Goal: Task Accomplishment & Management: Complete application form

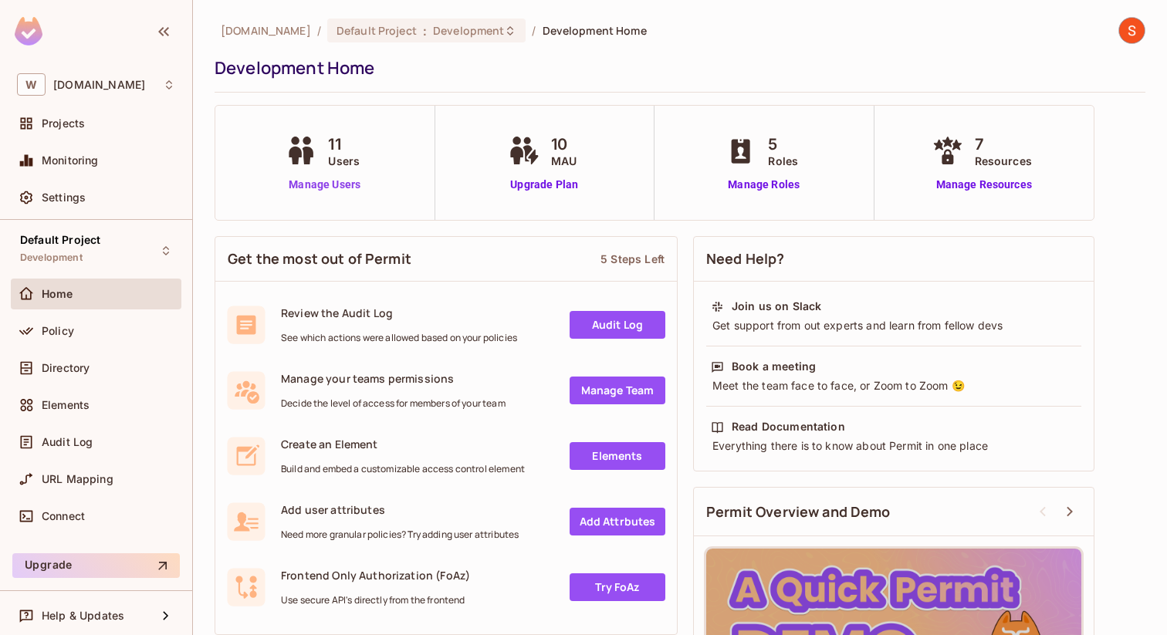
click at [326, 188] on link "Manage Users" at bounding box center [325, 185] width 86 height 16
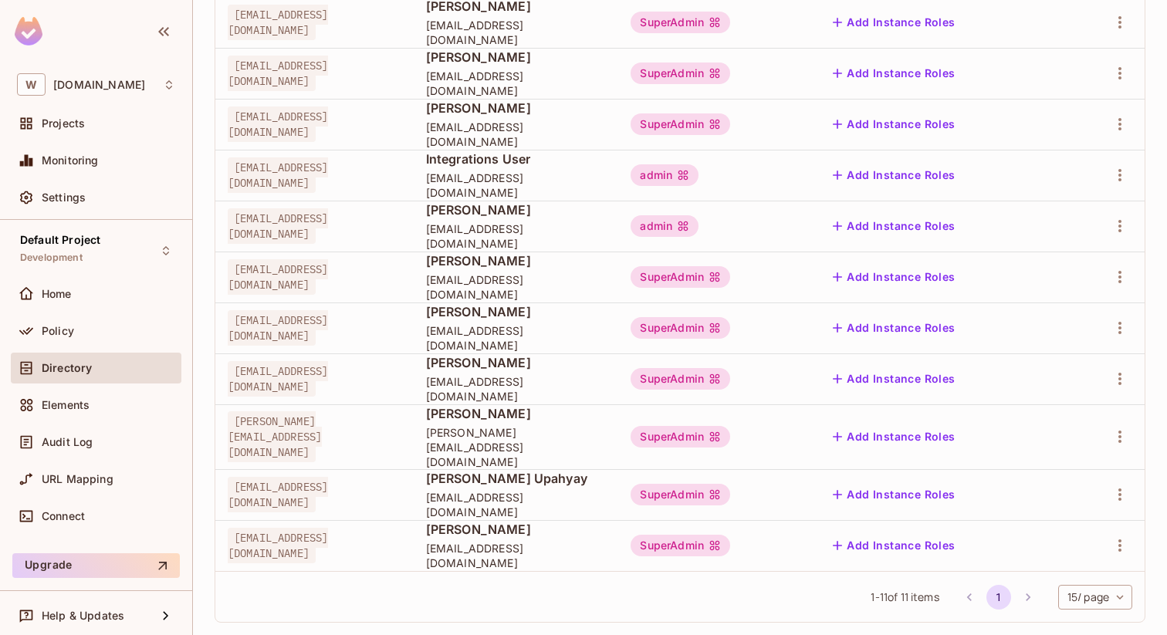
scroll to position [239, 0]
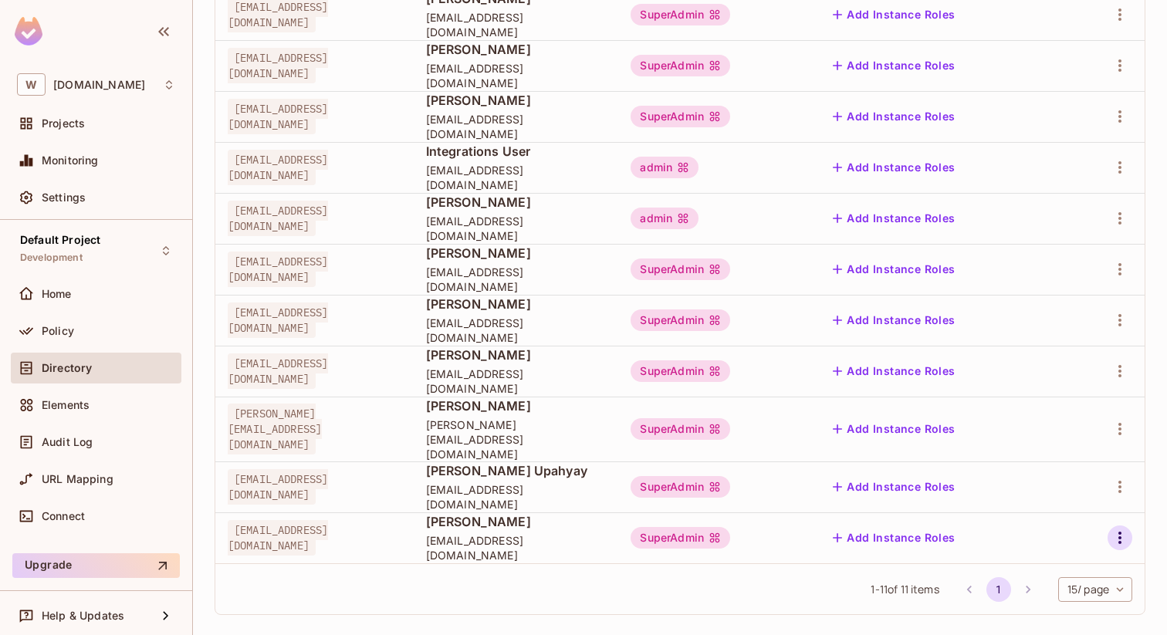
click at [1118, 529] on icon "button" at bounding box center [1120, 538] width 19 height 19
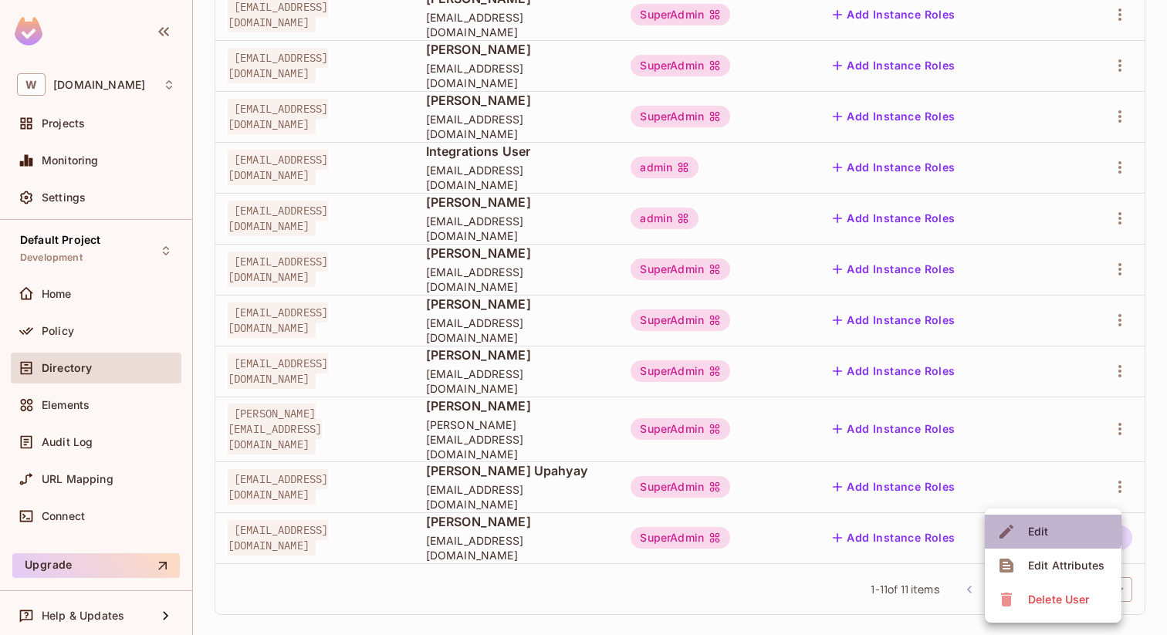
click at [1047, 530] on div "Edit" at bounding box center [1038, 531] width 21 height 15
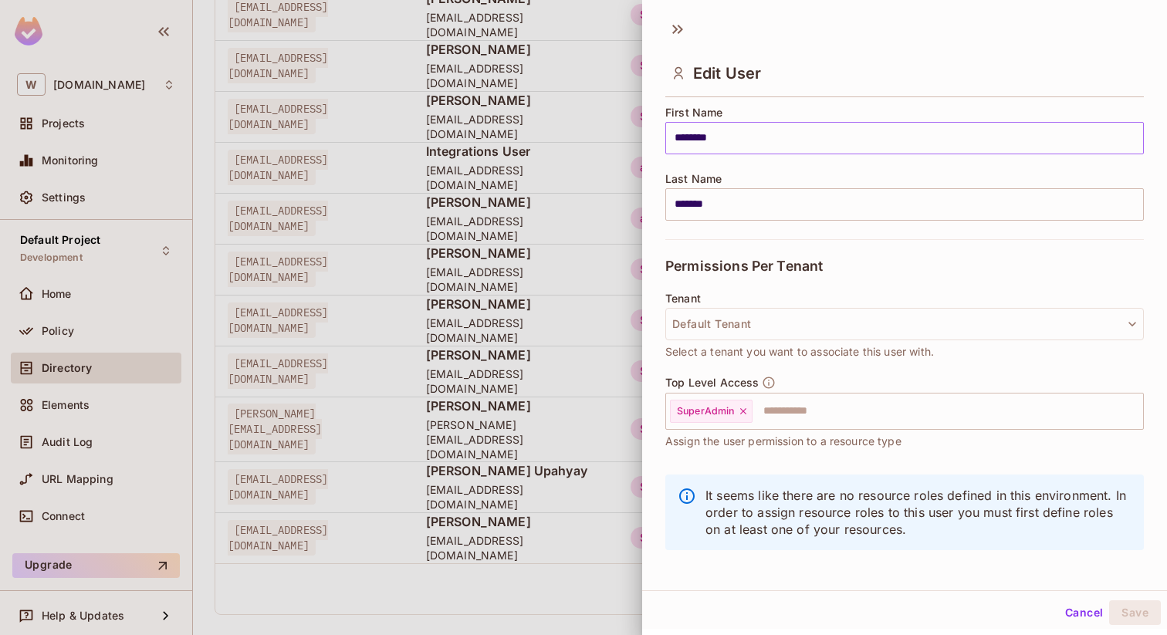
scroll to position [199, 0]
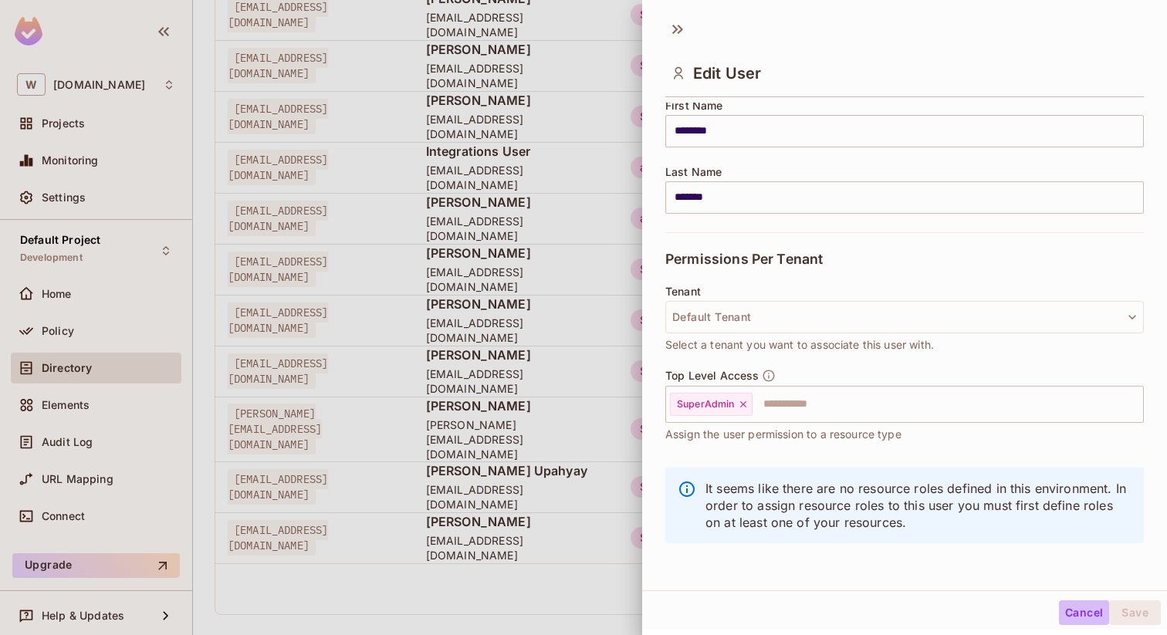
click at [1081, 616] on button "Cancel" at bounding box center [1084, 613] width 50 height 25
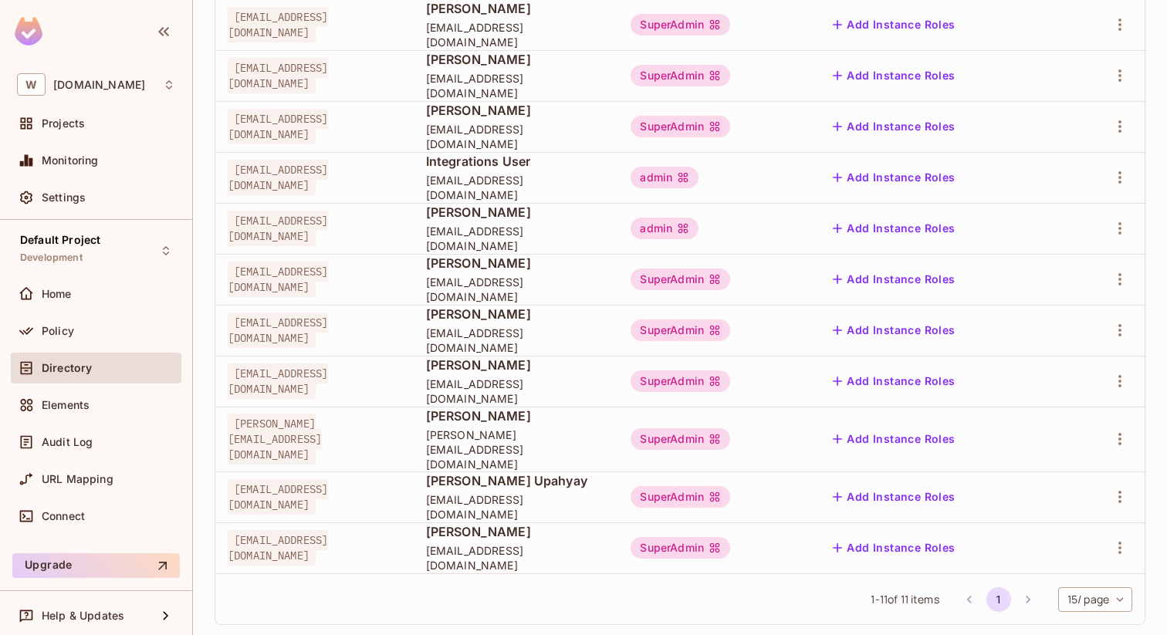
scroll to position [239, 0]
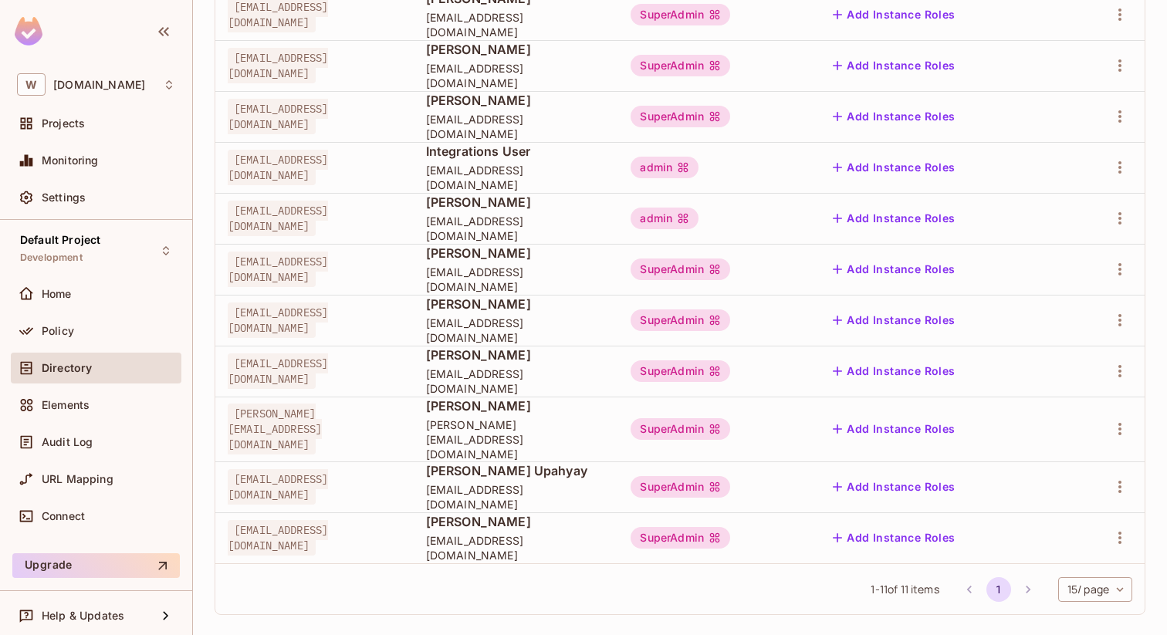
click at [302, 522] on span "[EMAIL_ADDRESS][DOMAIN_NAME]" at bounding box center [278, 538] width 100 height 36
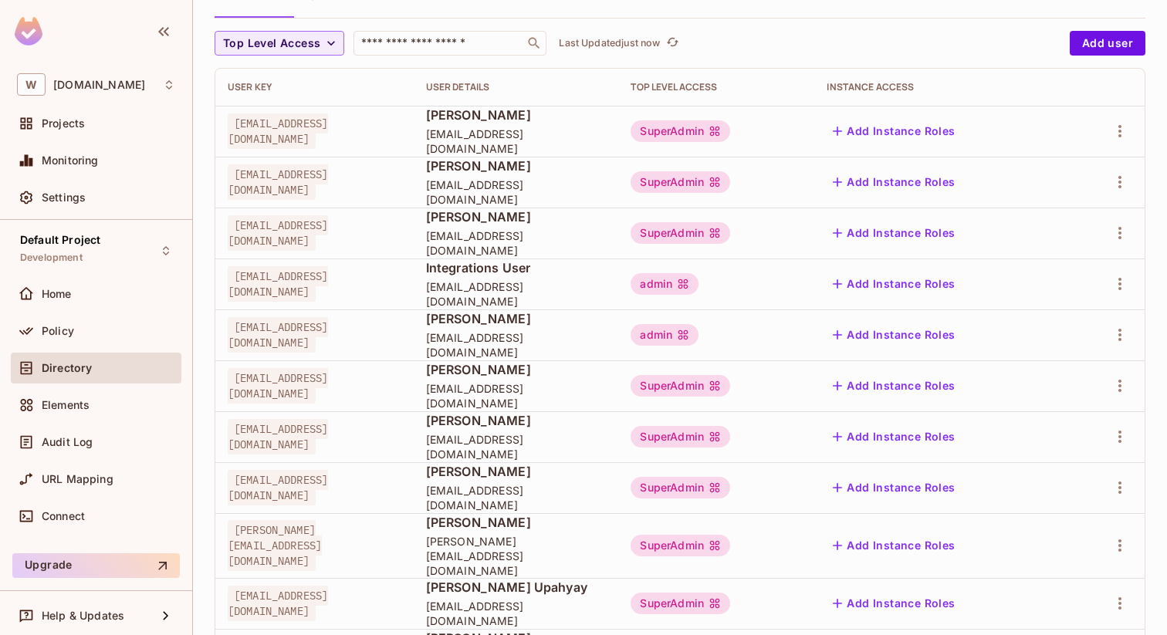
scroll to position [0, 0]
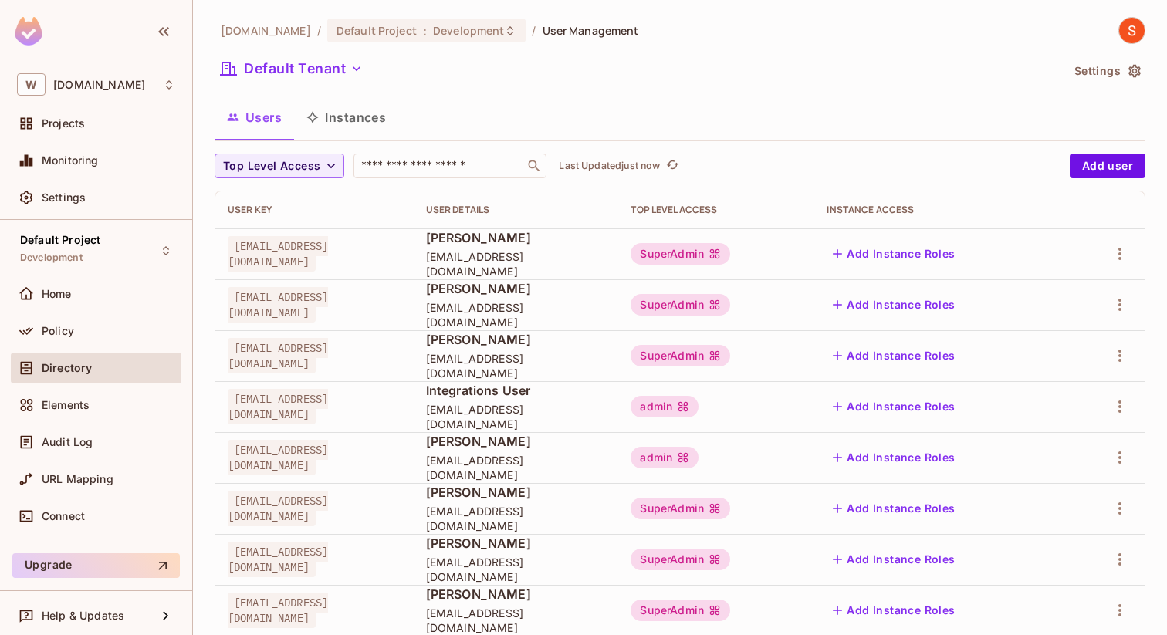
click at [377, 123] on button "Instances" at bounding box center [346, 117] width 104 height 39
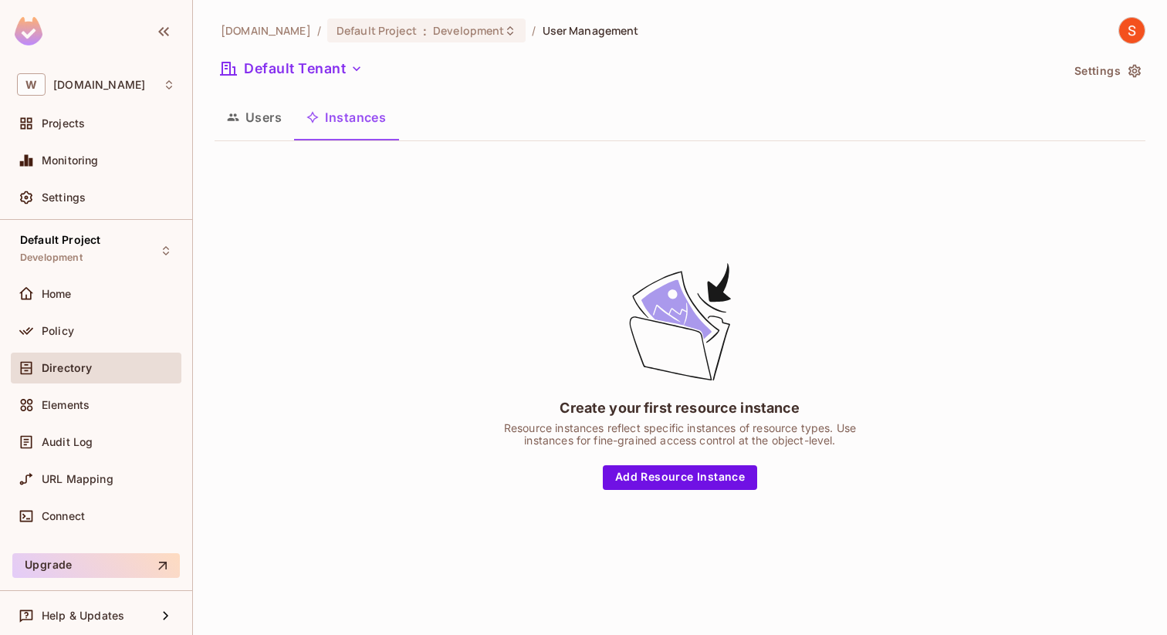
click at [266, 114] on button "Users" at bounding box center [255, 117] width 80 height 39
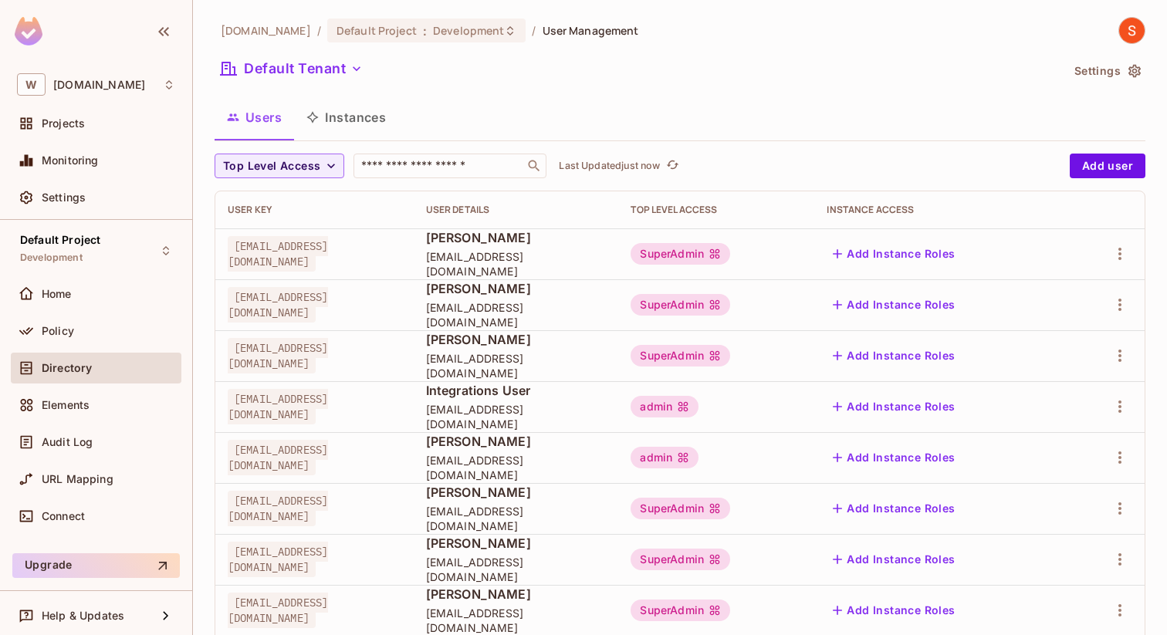
scroll to position [239, 0]
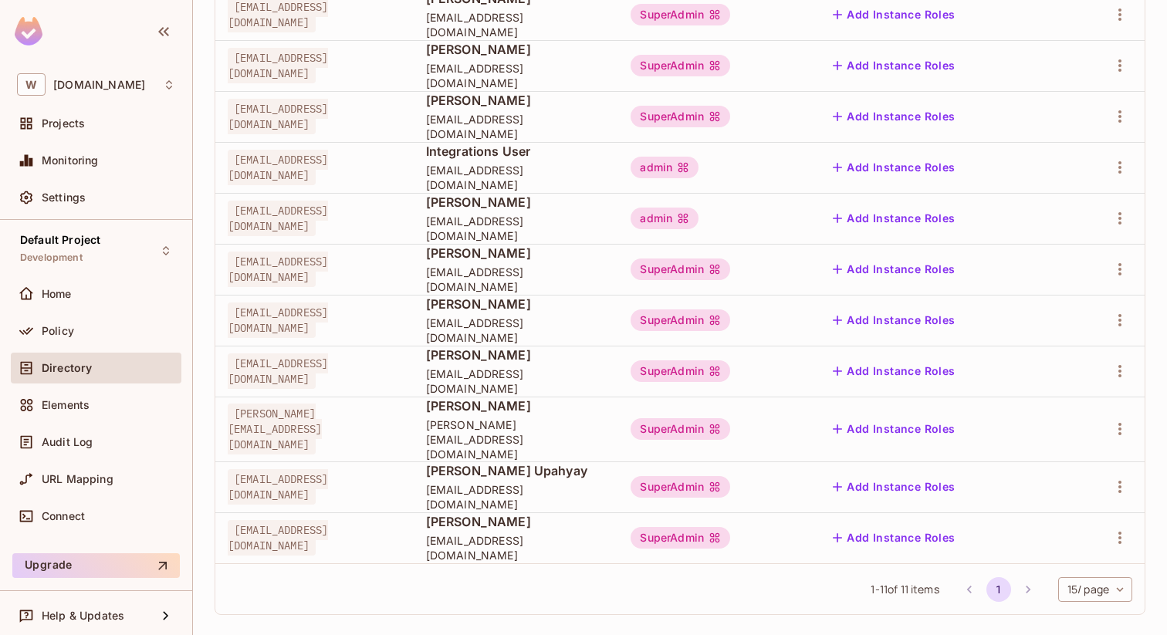
click at [730, 528] on div "SuperAdmin" at bounding box center [681, 538] width 100 height 22
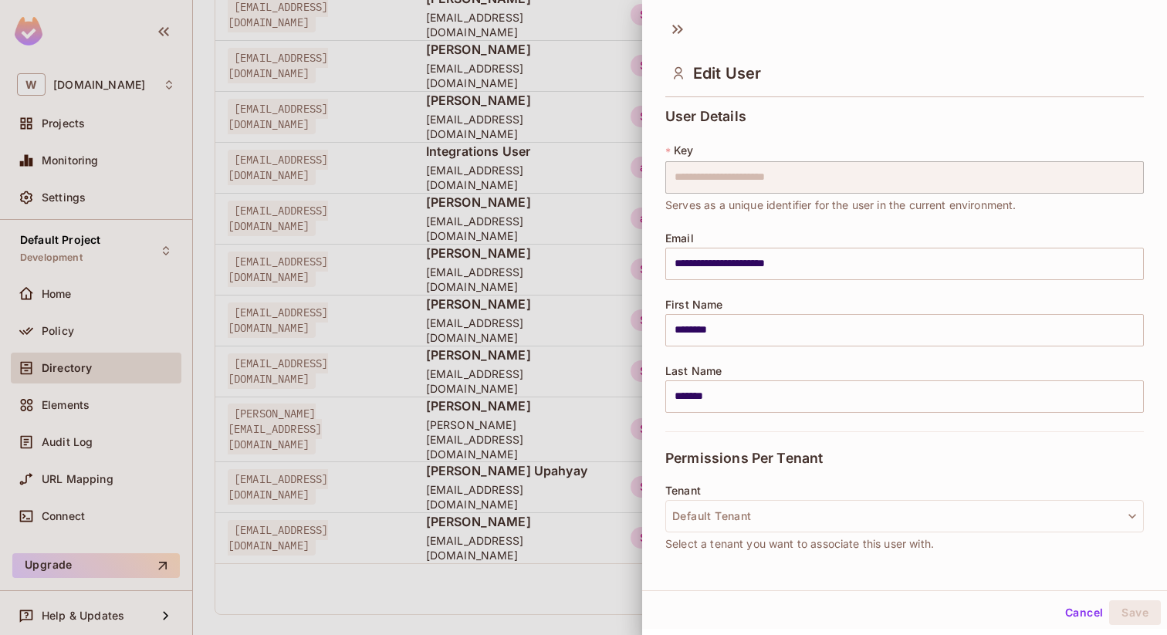
click at [771, 528] on button "Default Tenant" at bounding box center [905, 516] width 479 height 32
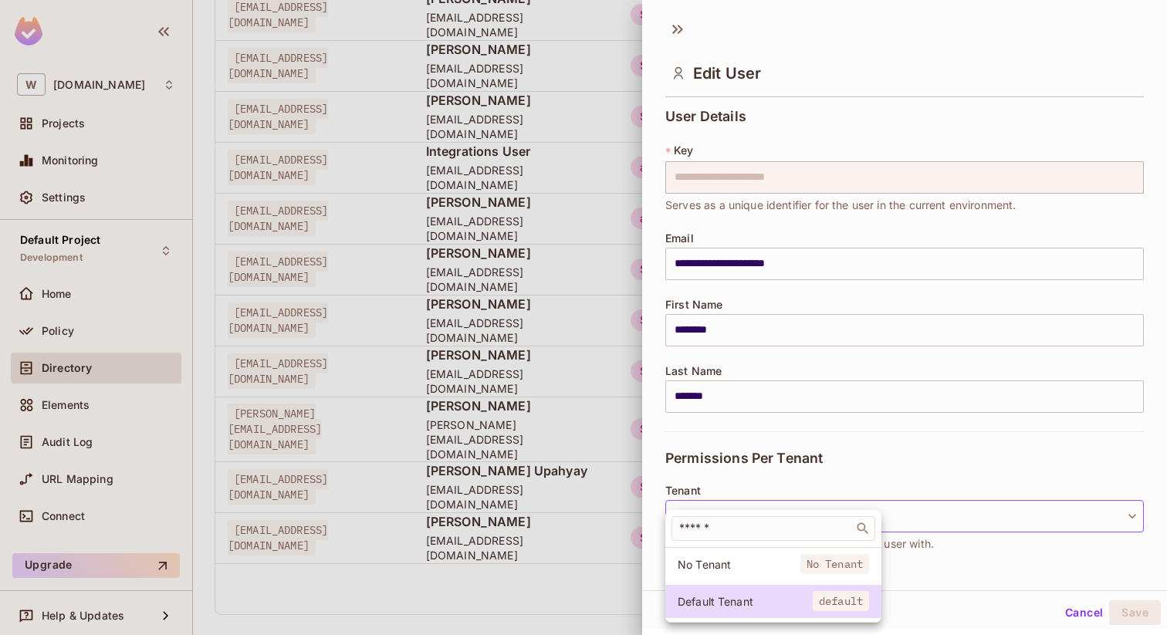
click at [597, 594] on div at bounding box center [583, 317] width 1167 height 635
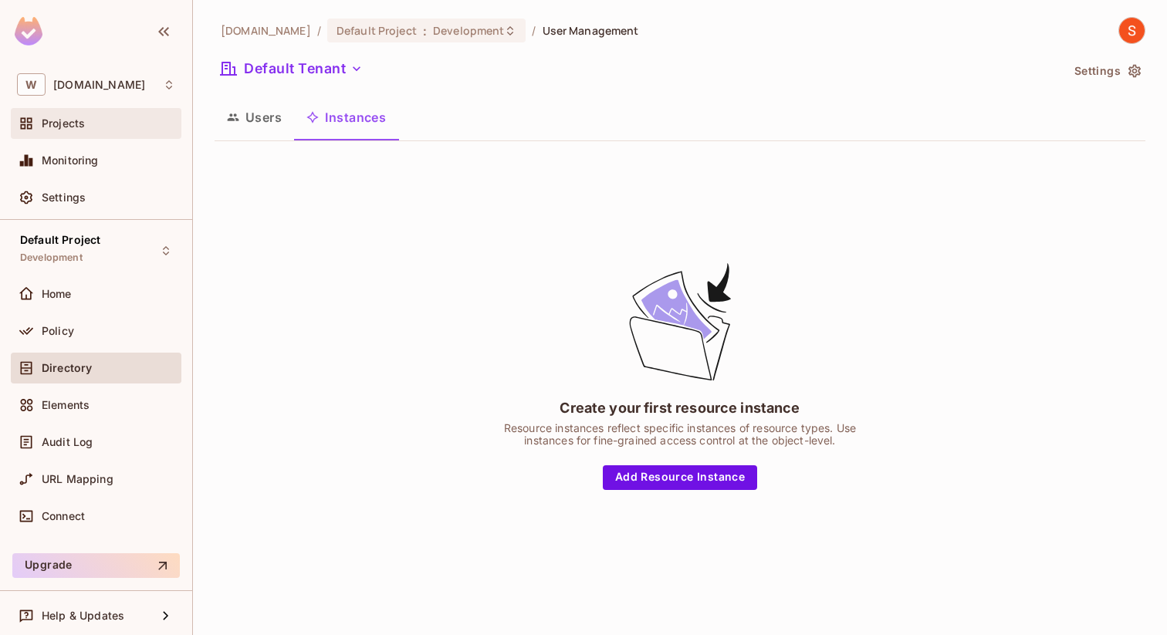
click at [78, 121] on span "Projects" at bounding box center [63, 123] width 43 height 12
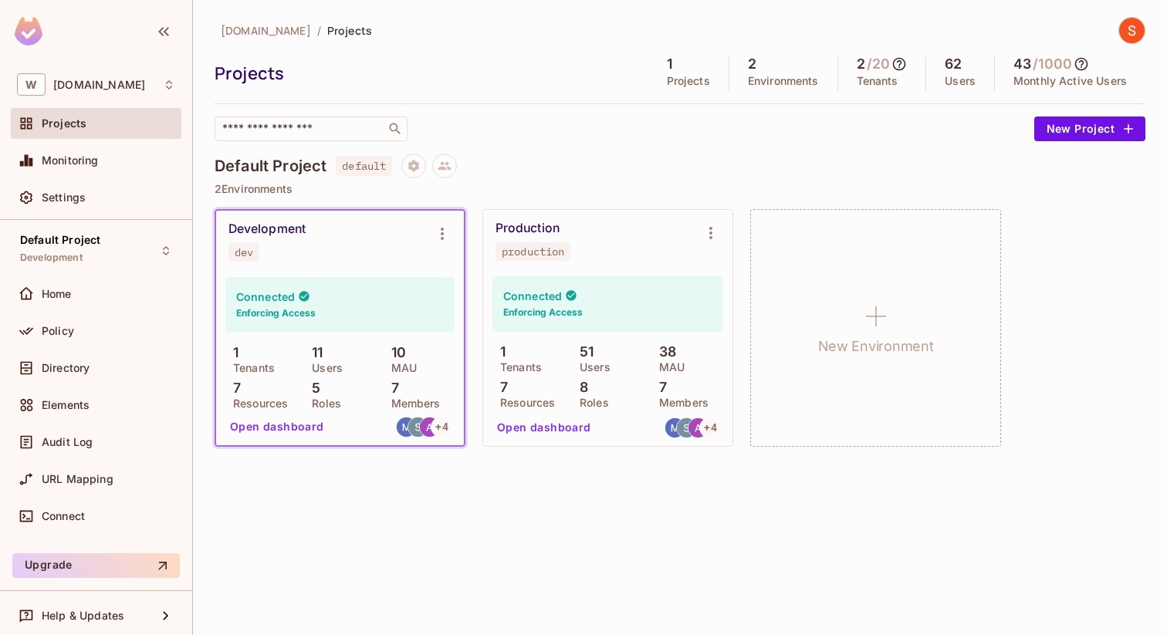
click at [536, 233] on div "Production" at bounding box center [528, 228] width 64 height 15
click at [713, 235] on icon "Environment settings" at bounding box center [711, 233] width 19 height 19
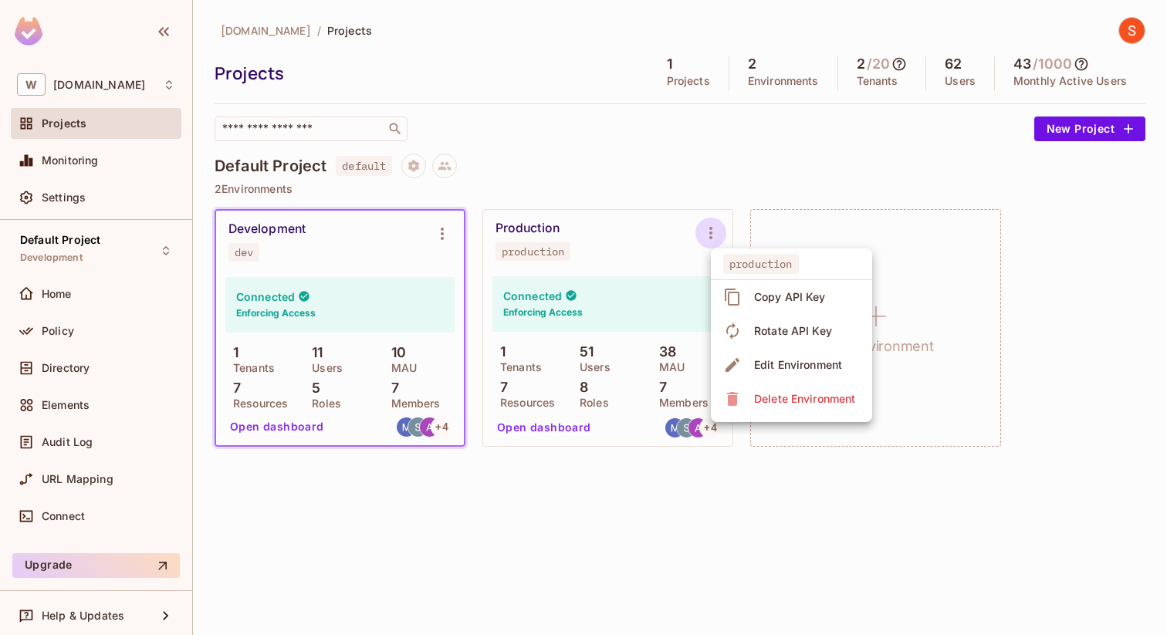
click at [586, 235] on div at bounding box center [583, 317] width 1167 height 635
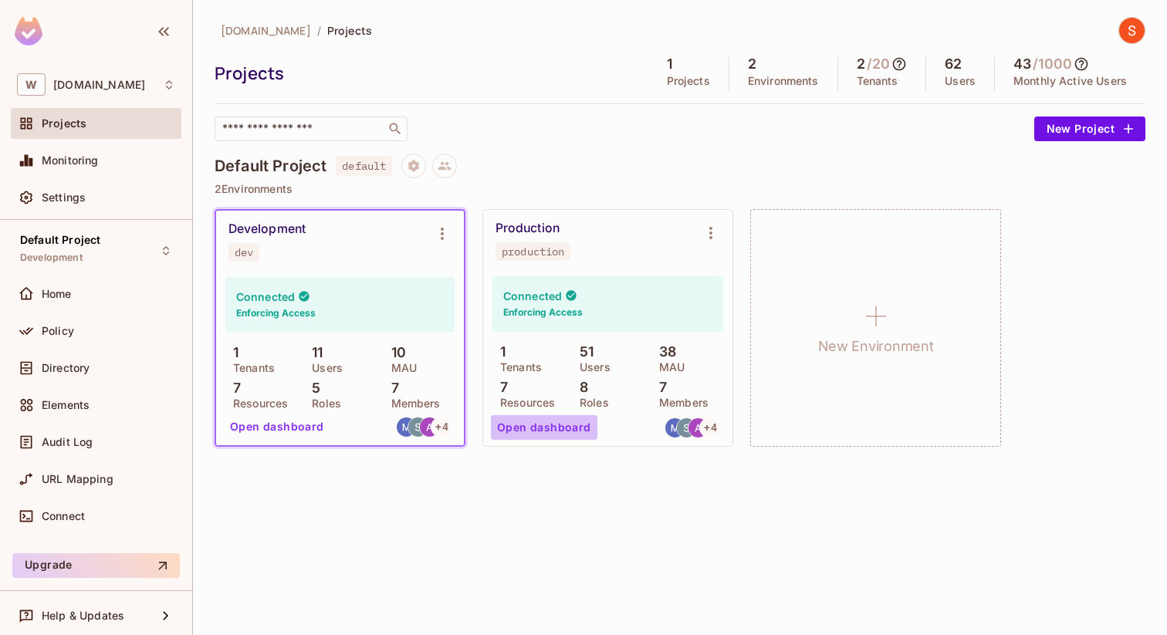
click at [553, 425] on button "Open dashboard" at bounding box center [544, 427] width 107 height 25
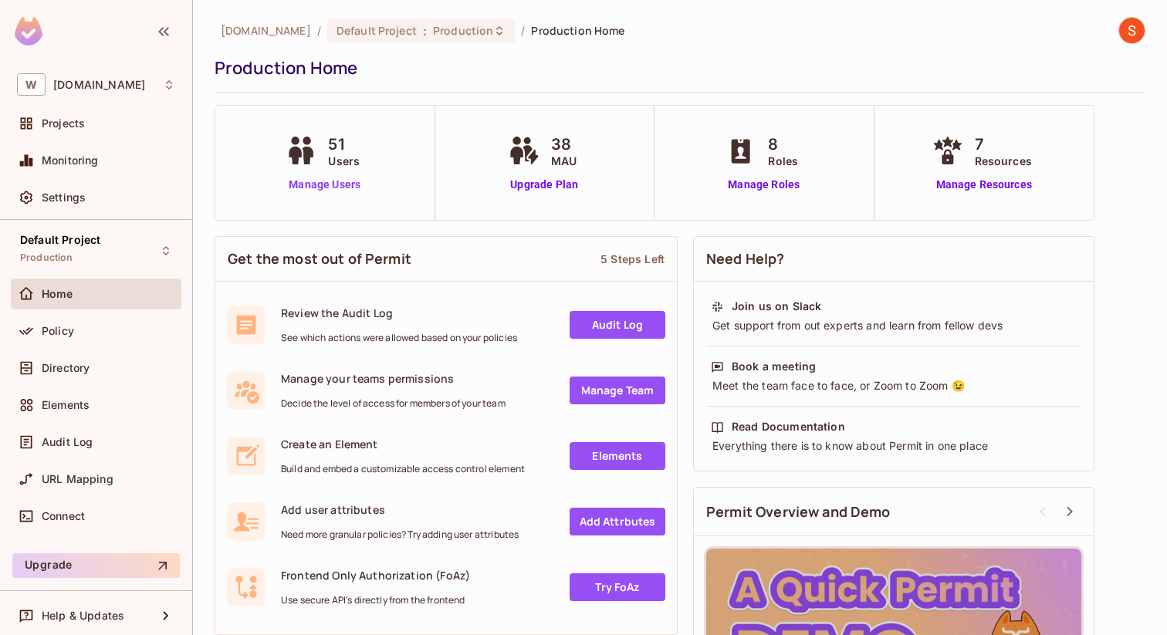
click at [336, 181] on link "Manage Users" at bounding box center [325, 185] width 86 height 16
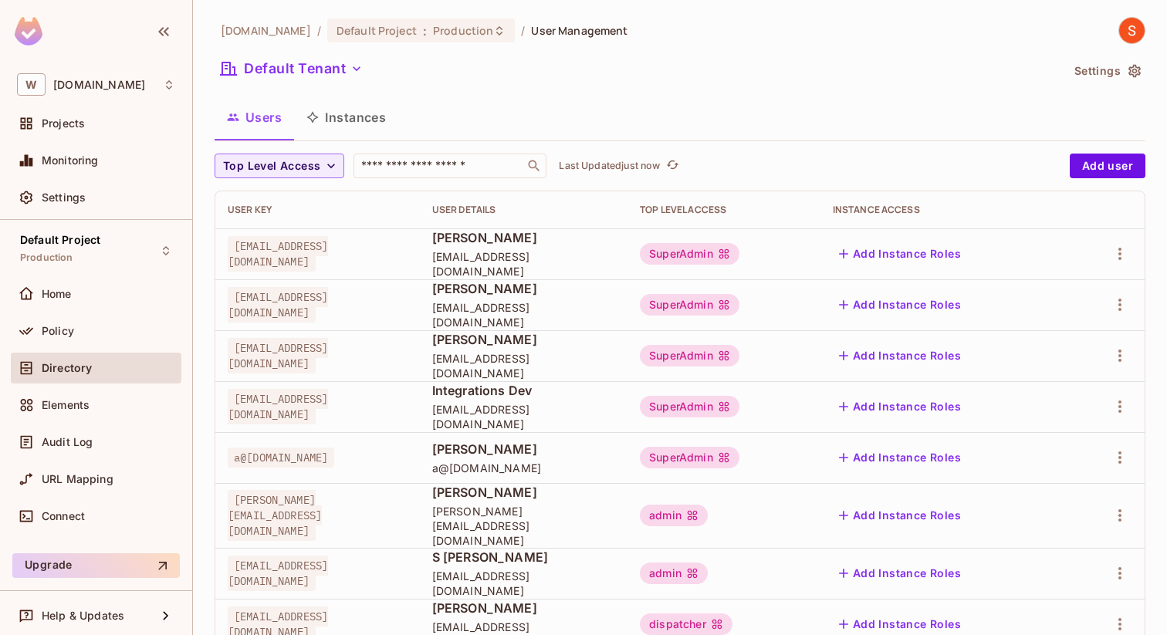
scroll to position [443, 0]
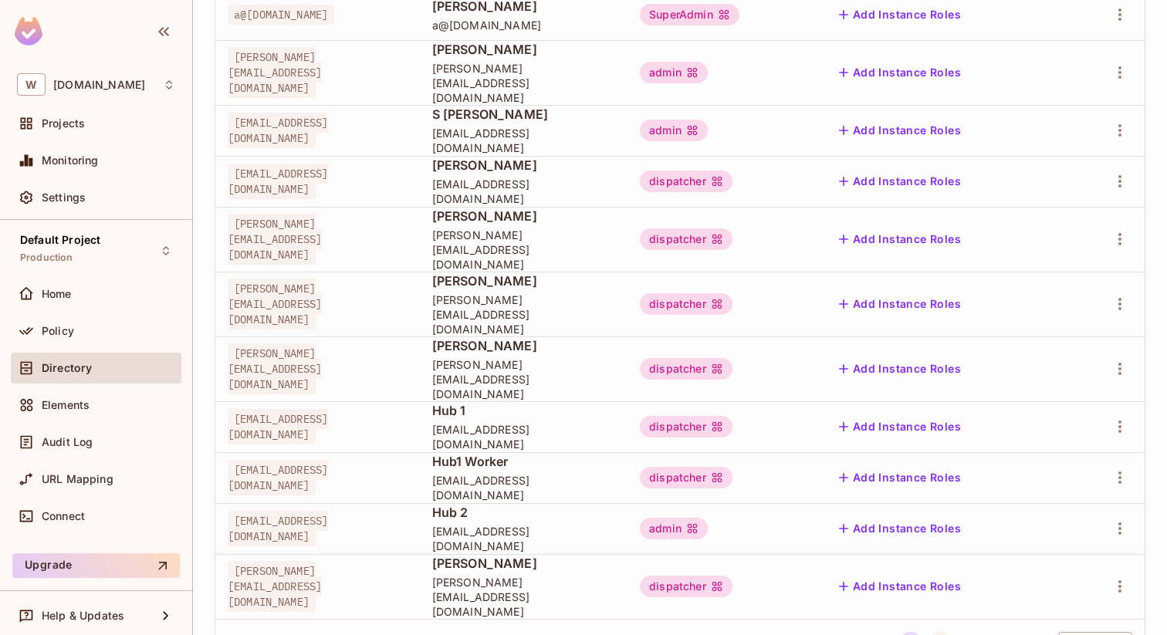
click at [940, 632] on button "2" at bounding box center [940, 644] width 25 height 25
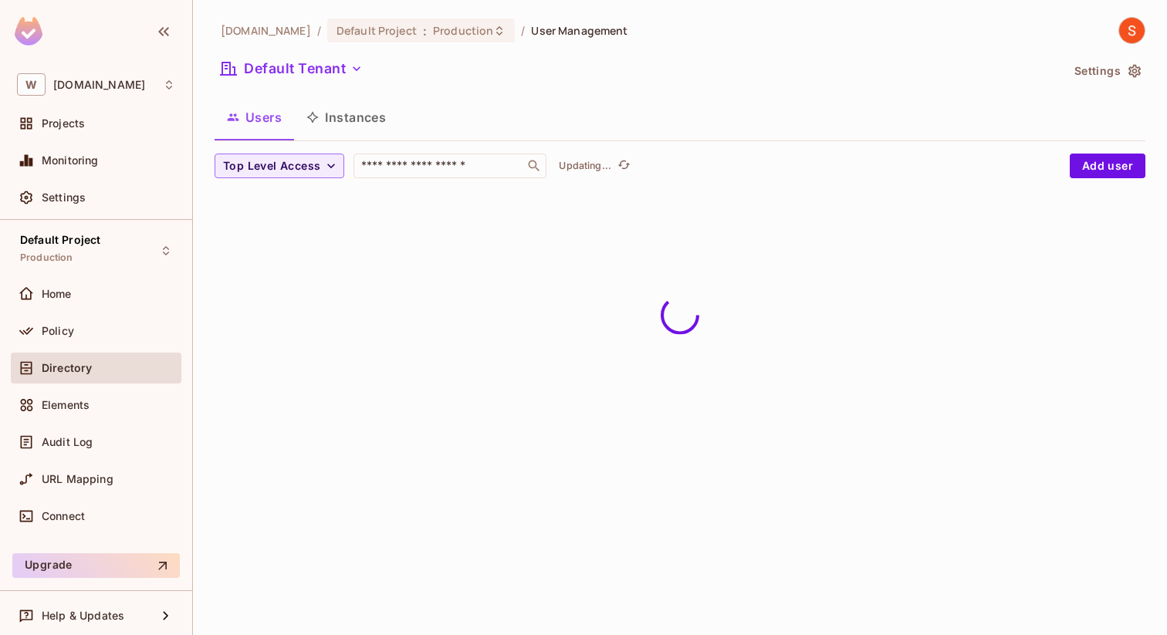
scroll to position [0, 0]
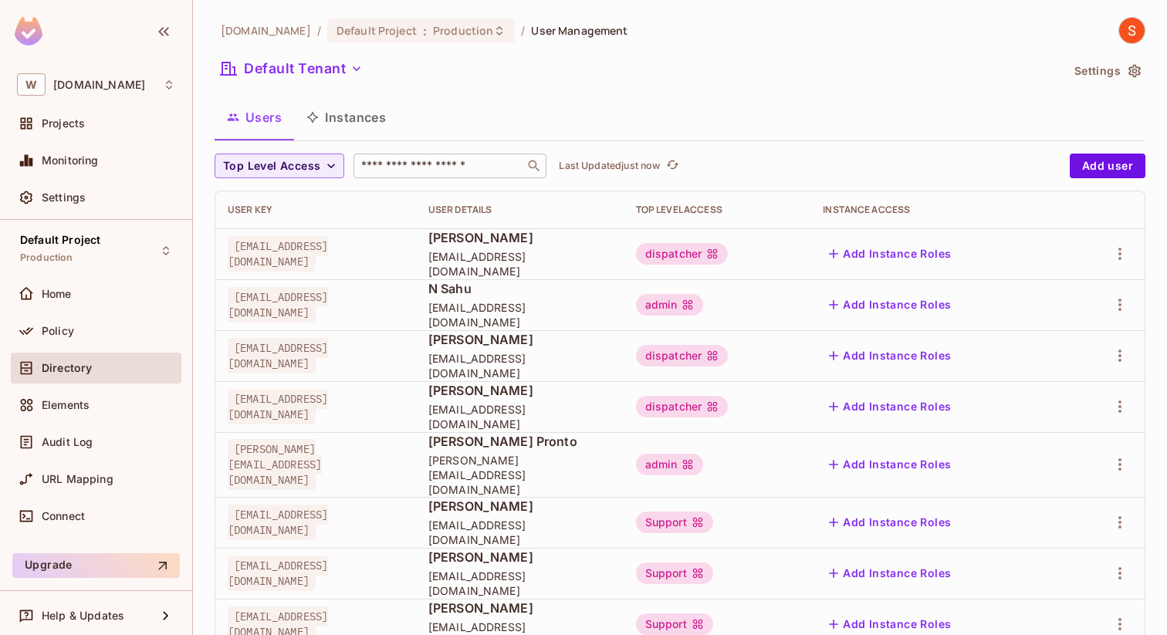
click at [446, 158] on div "​" at bounding box center [450, 166] width 193 height 25
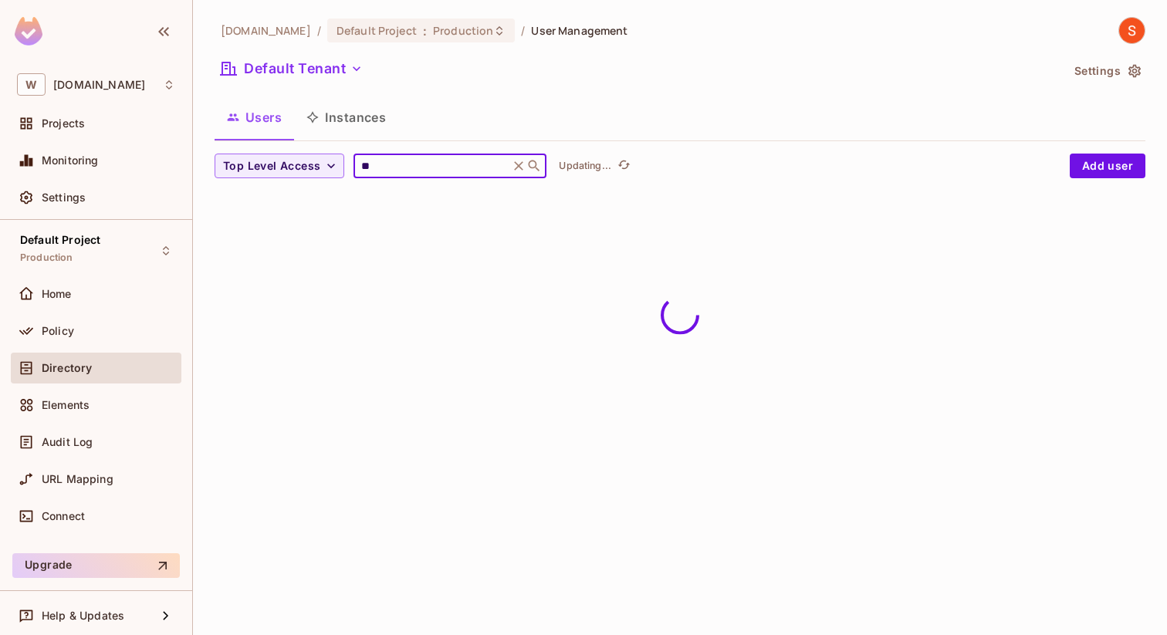
type input "*"
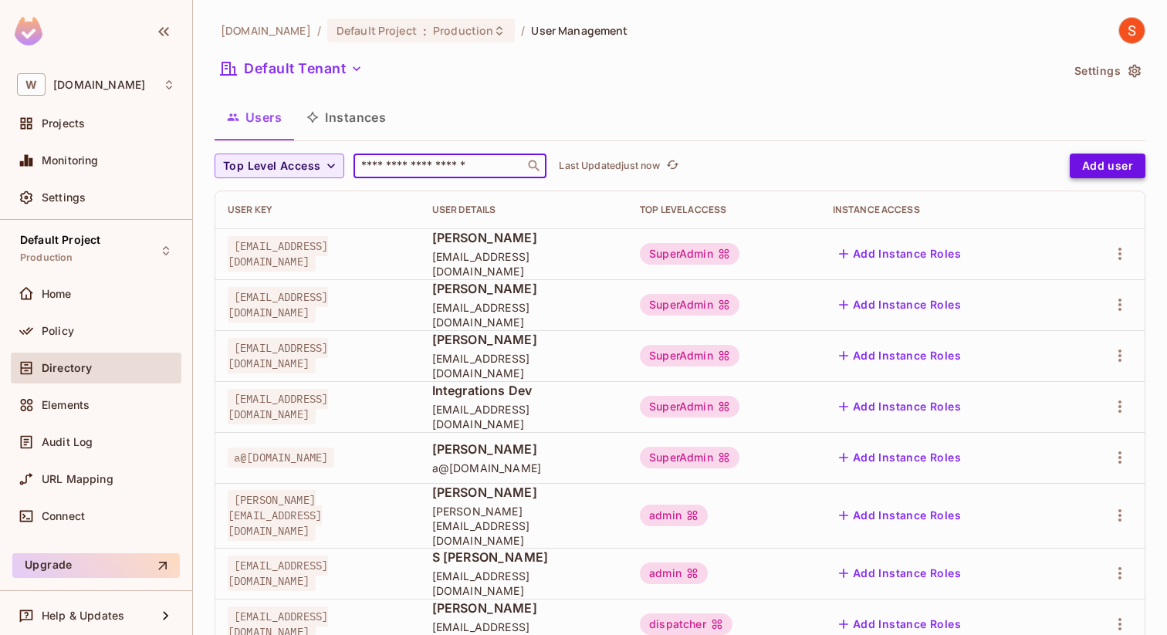
click at [1093, 169] on button "Add user" at bounding box center [1108, 166] width 76 height 25
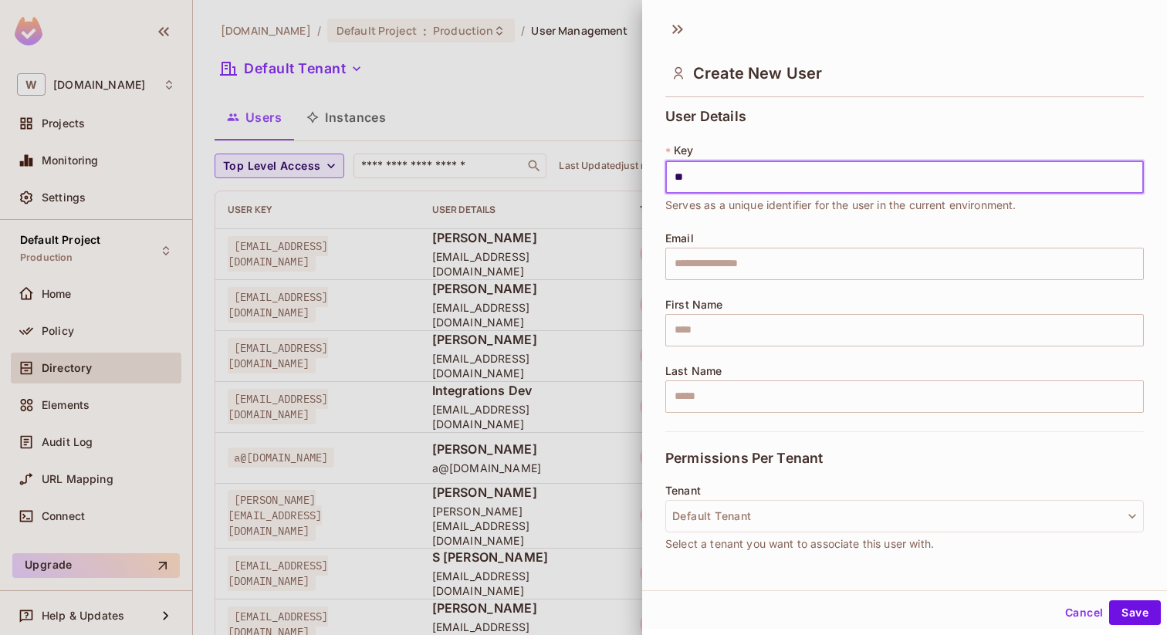
type input "*"
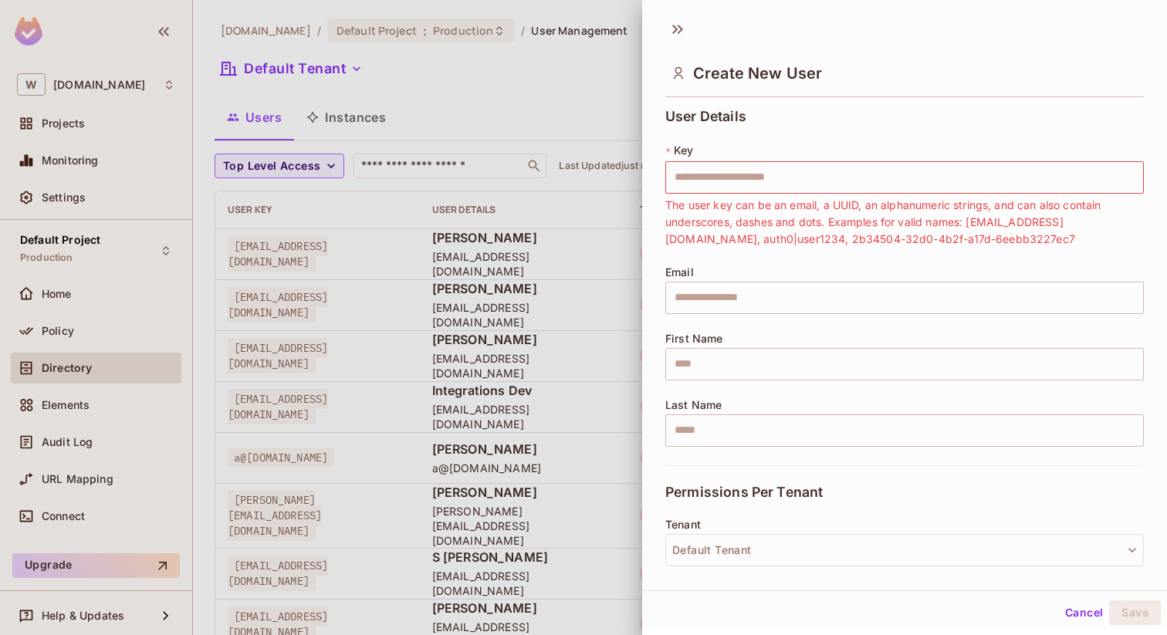
click at [737, 270] on div "Email ​" at bounding box center [905, 290] width 479 height 48
click at [727, 293] on input "text" at bounding box center [905, 298] width 479 height 32
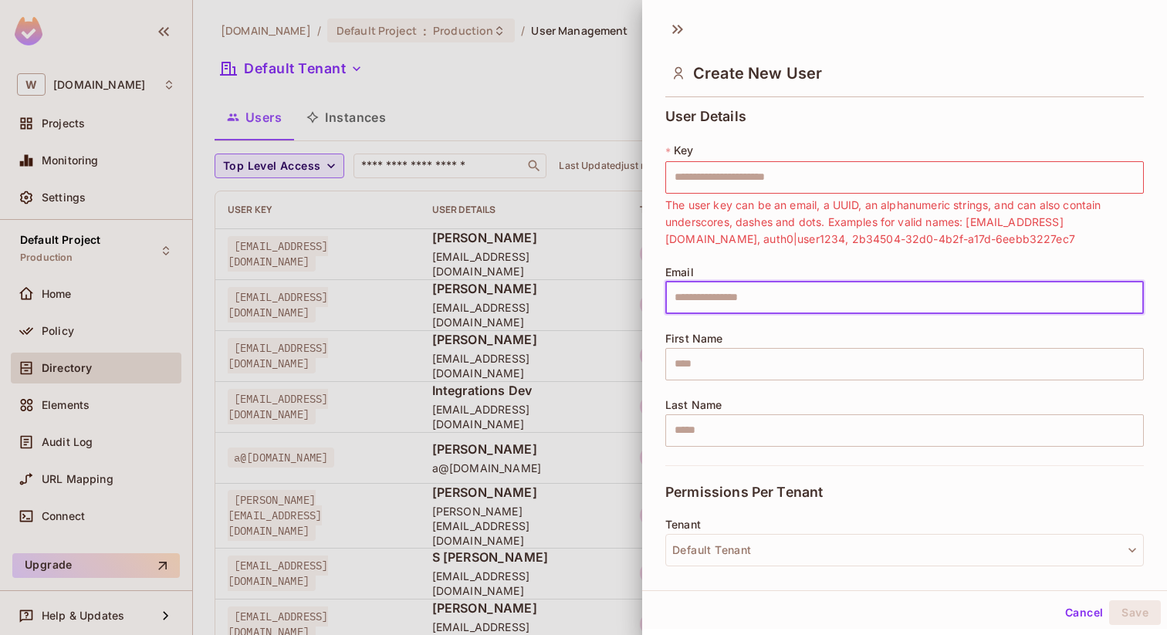
type input "**********"
click at [728, 367] on input "text" at bounding box center [905, 364] width 479 height 32
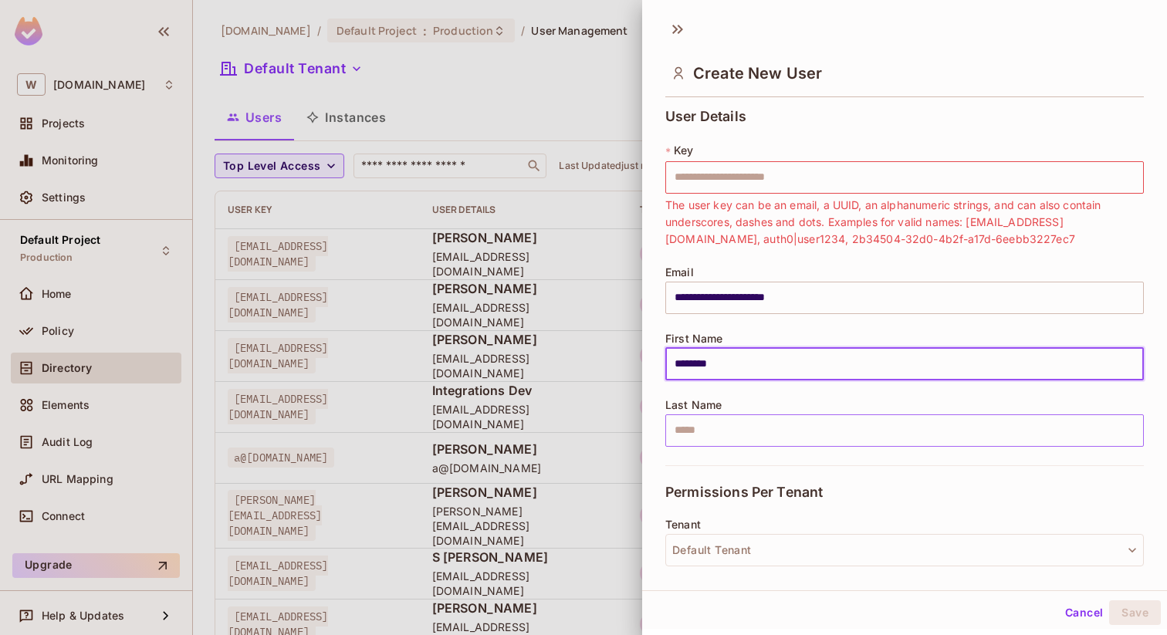
type input "********"
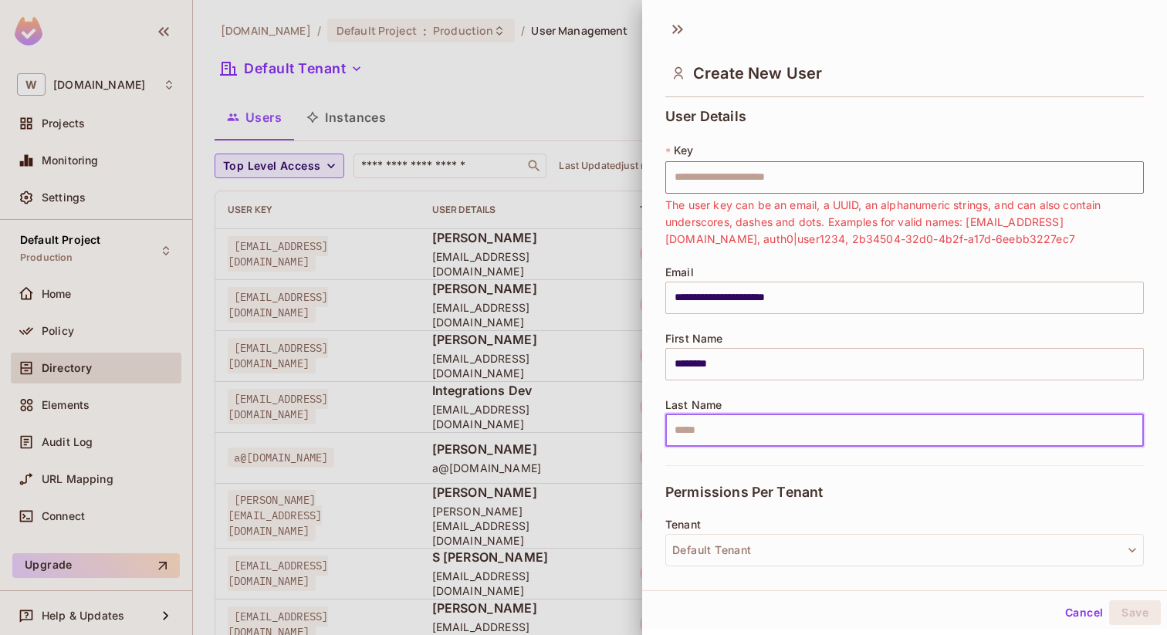
click at [715, 430] on input "text" at bounding box center [905, 431] width 479 height 32
type input "*******"
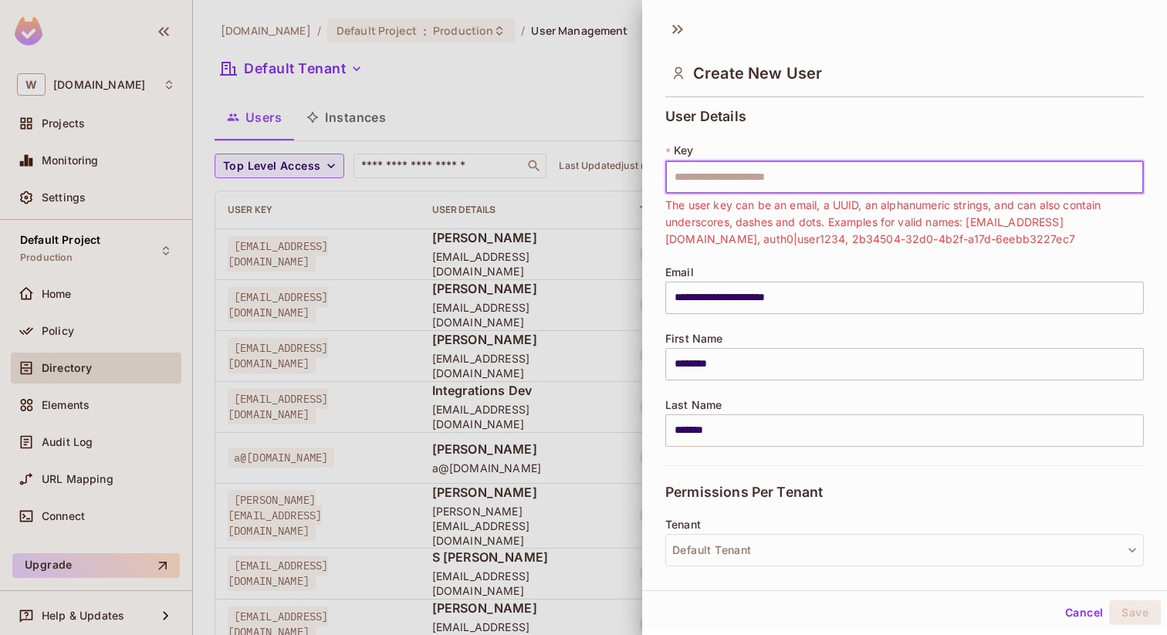
click at [713, 174] on input "text" at bounding box center [905, 177] width 479 height 32
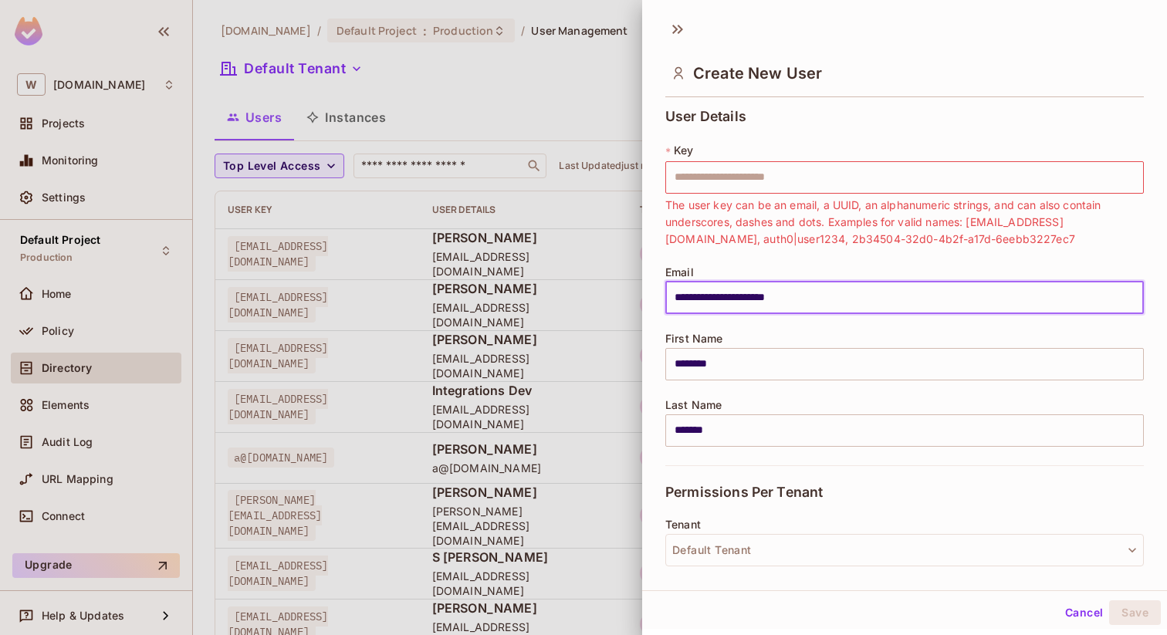
click at [724, 300] on input "**********" at bounding box center [905, 298] width 479 height 32
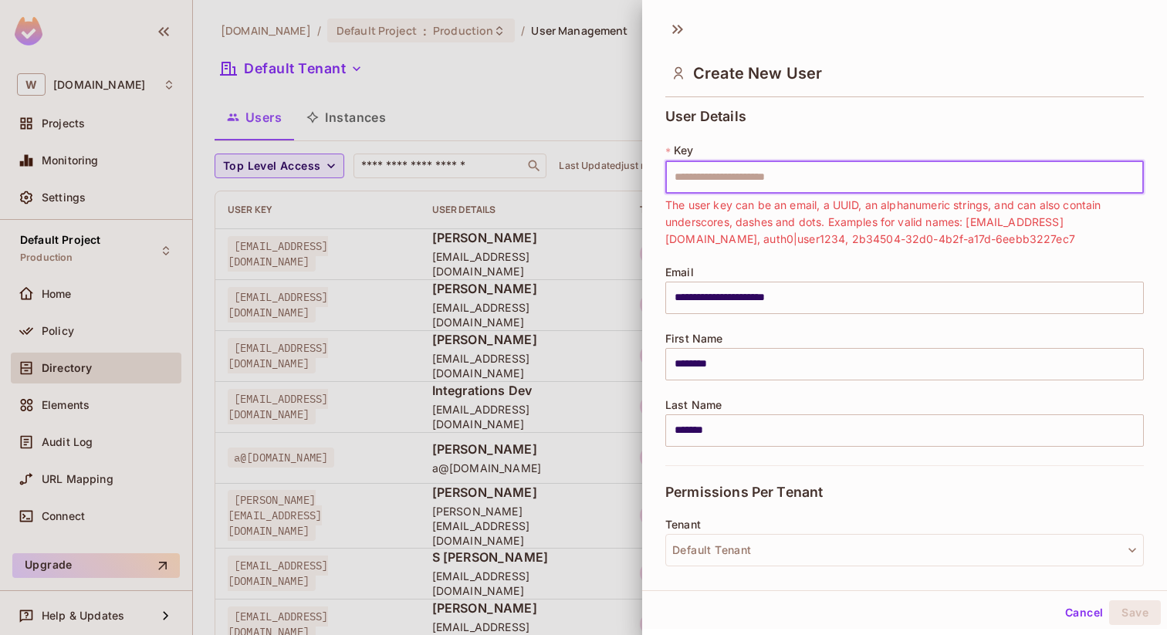
click at [740, 174] on input "text" at bounding box center [905, 177] width 479 height 32
paste input "**********"
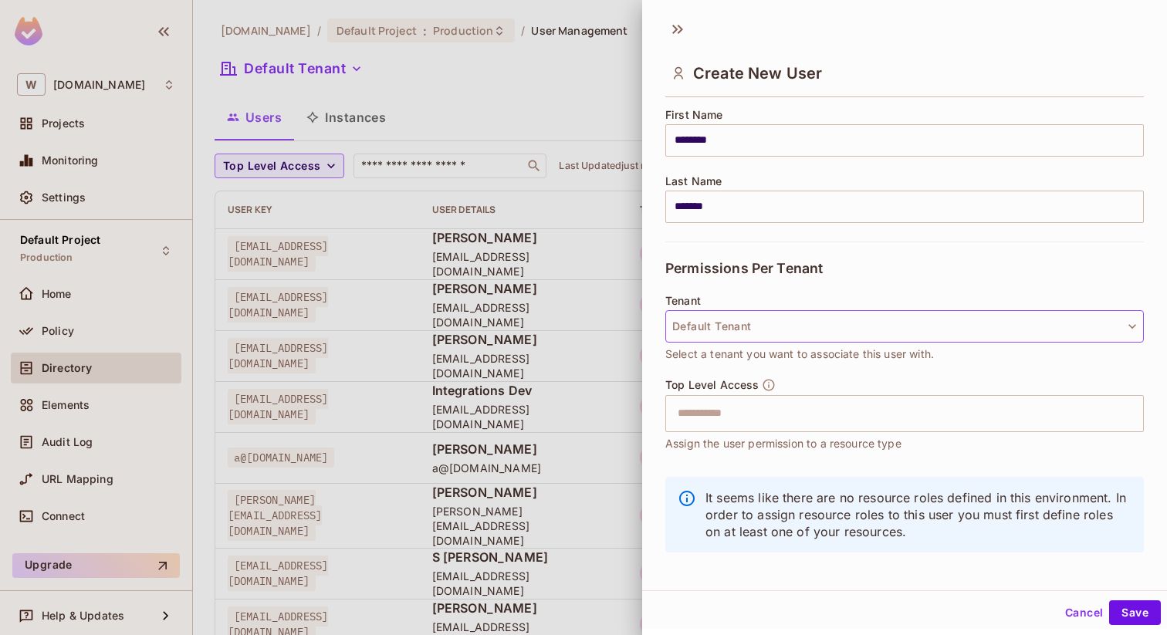
scroll to position [199, 0]
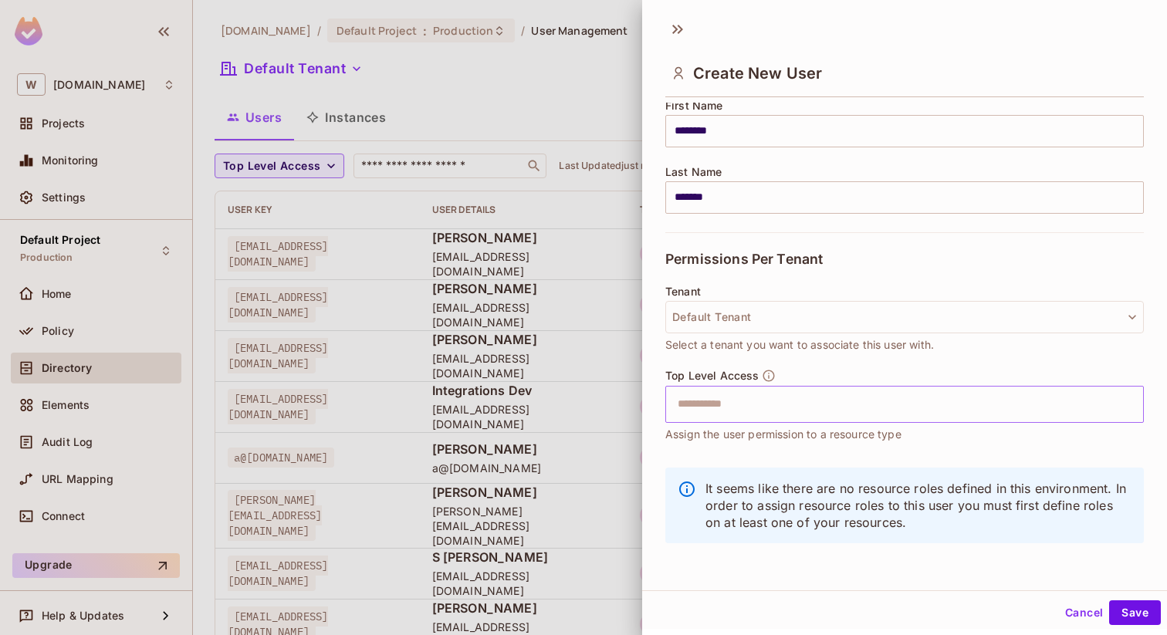
type input "**********"
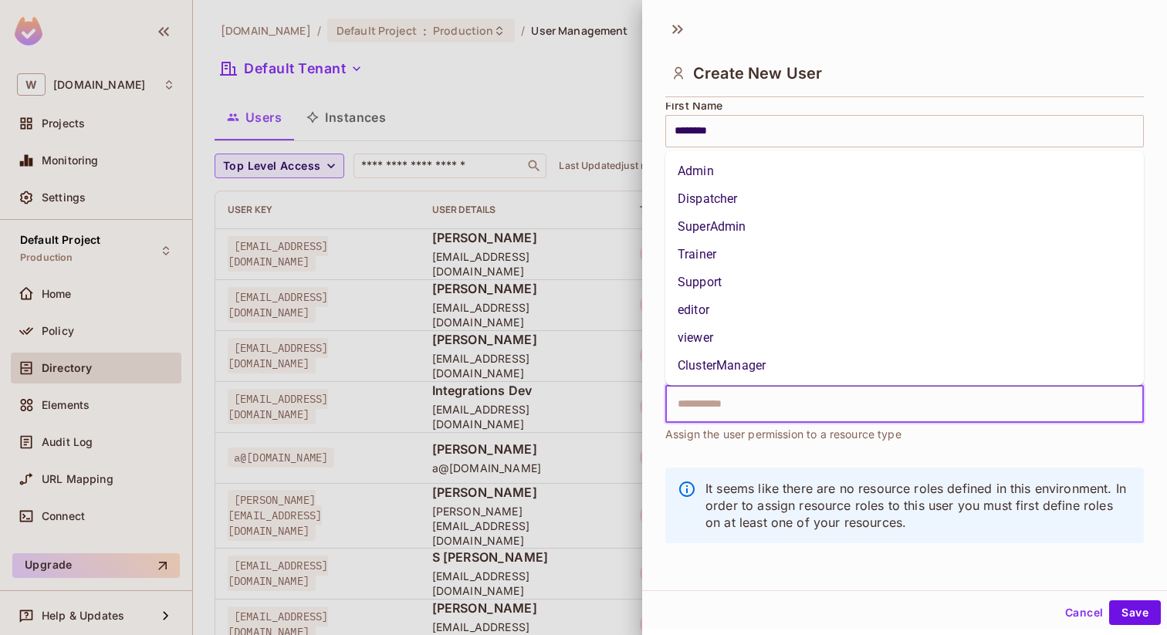
click at [732, 406] on input "text" at bounding box center [891, 404] width 445 height 31
click at [745, 229] on li "SuperAdmin" at bounding box center [905, 227] width 479 height 28
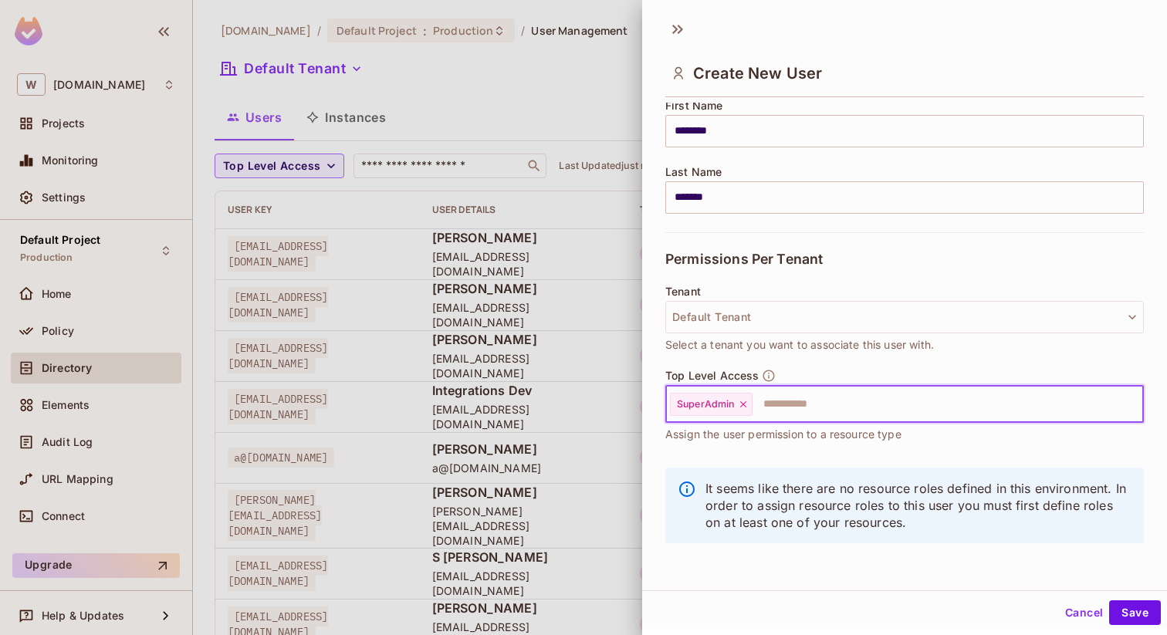
scroll to position [2, 0]
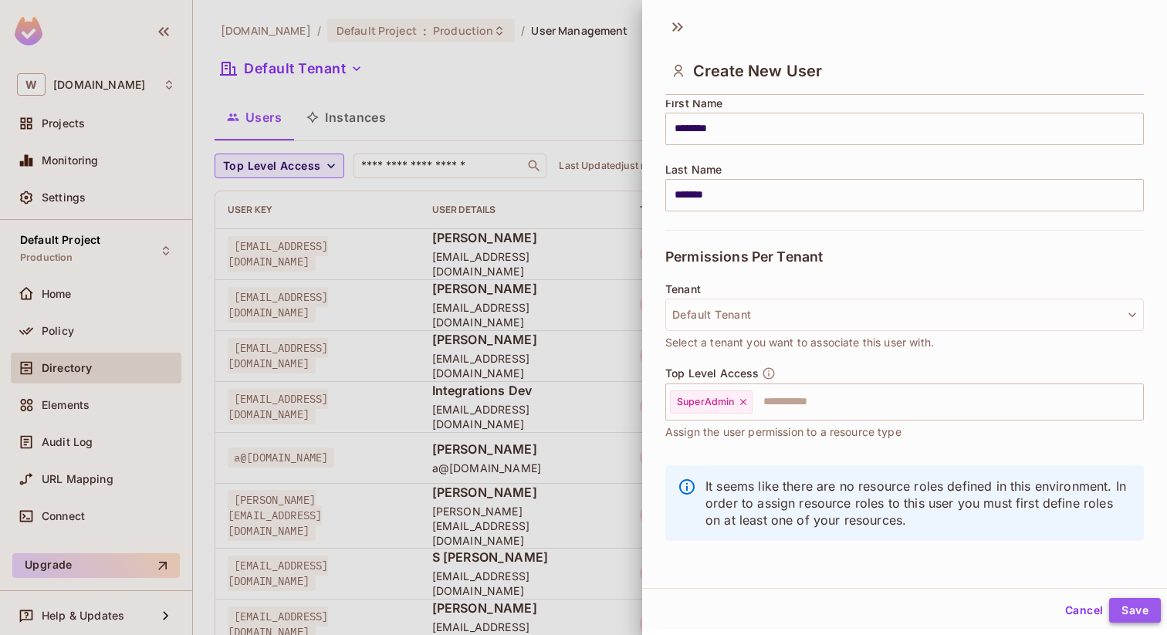
click at [1127, 605] on button "Save" at bounding box center [1135, 610] width 52 height 25
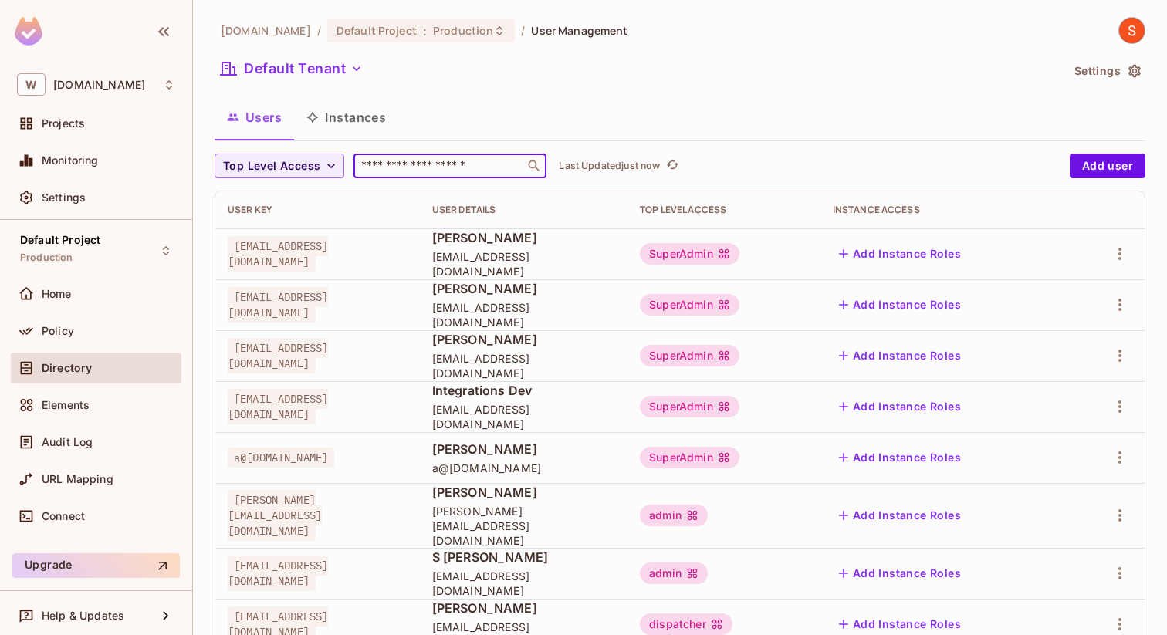
click at [417, 163] on input "text" at bounding box center [439, 165] width 162 height 15
type input "********"
